Goal: Information Seeking & Learning: Learn about a topic

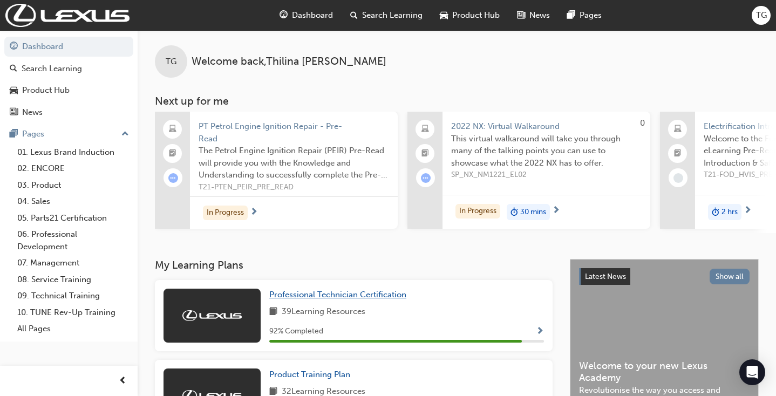
scroll to position [1, 0]
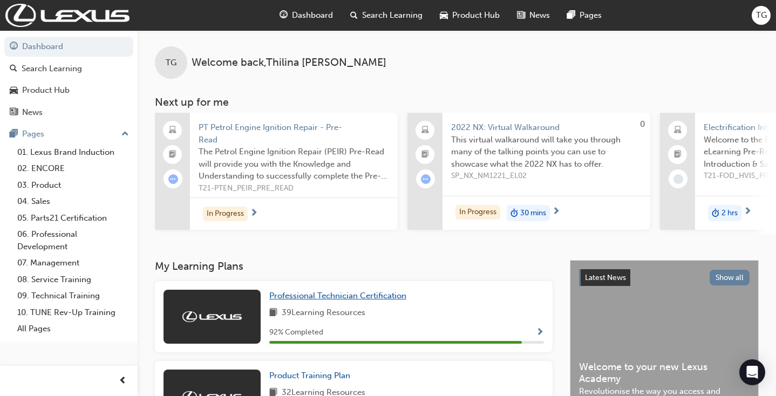
click at [289, 290] on link "Professional Technician Certification" at bounding box center [339, 296] width 141 height 12
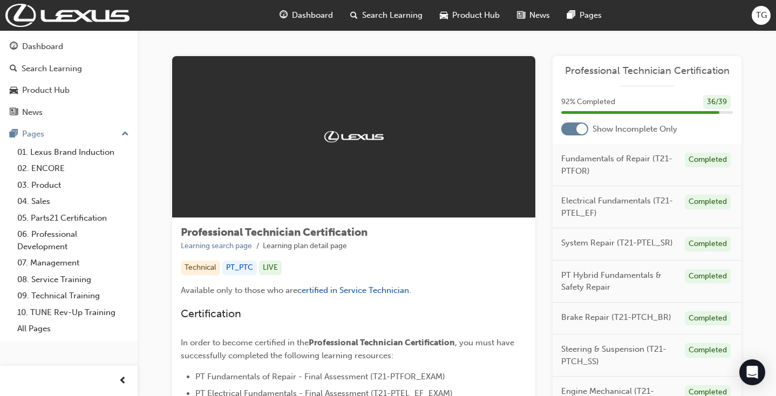
click at [576, 130] on div at bounding box center [574, 129] width 27 height 13
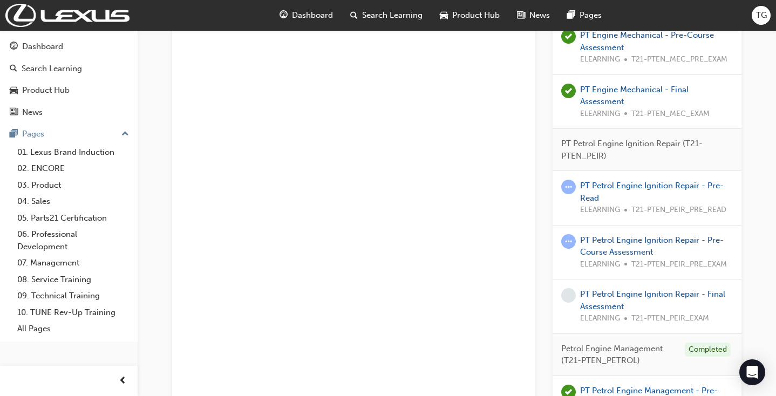
scroll to position [1349, 0]
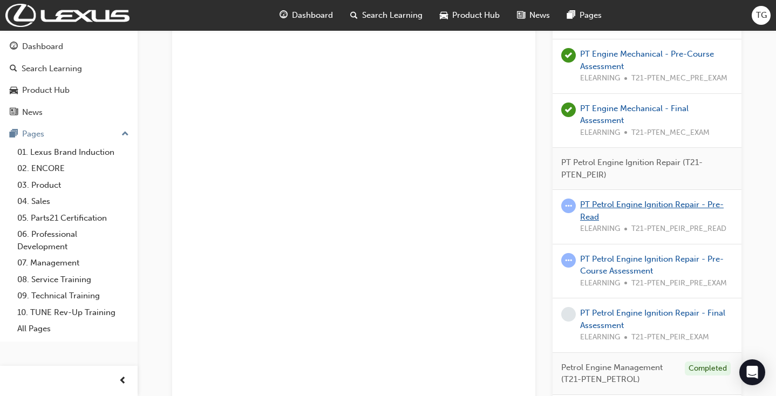
click at [614, 200] on link "PT Petrol Engine Ignition Repair - Pre-Read" at bounding box center [652, 211] width 144 height 22
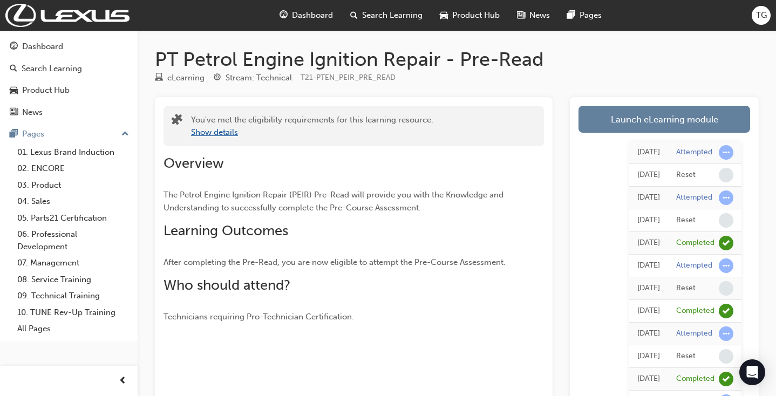
click at [215, 131] on button "Show details" at bounding box center [214, 132] width 47 height 12
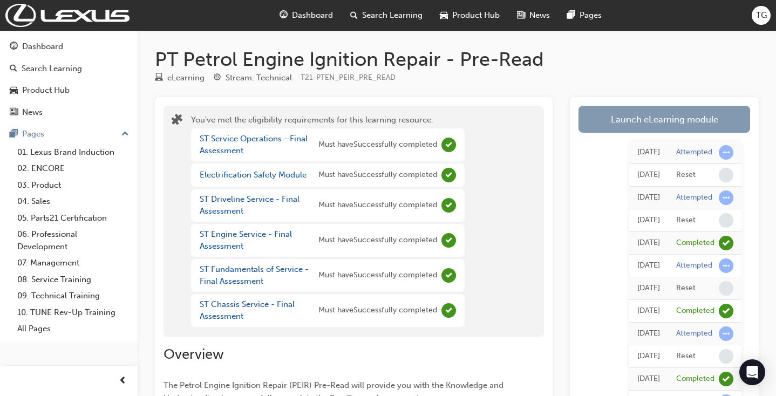
click at [654, 126] on link "Launch eLearning module" at bounding box center [665, 119] width 172 height 27
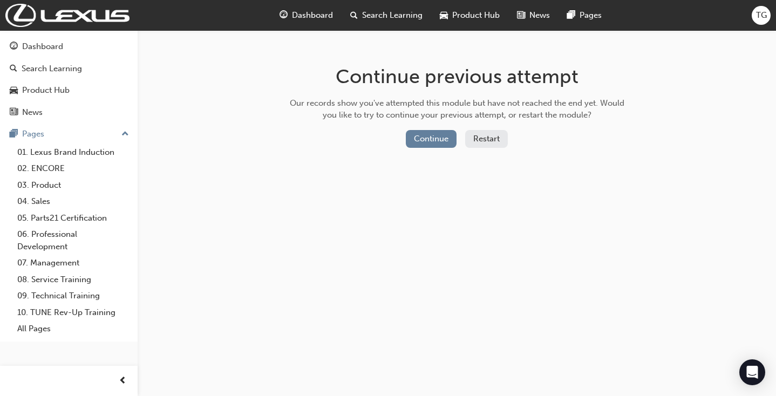
click at [488, 135] on button "Restart" at bounding box center [486, 139] width 43 height 18
